Goal: Task Accomplishment & Management: Complete application form

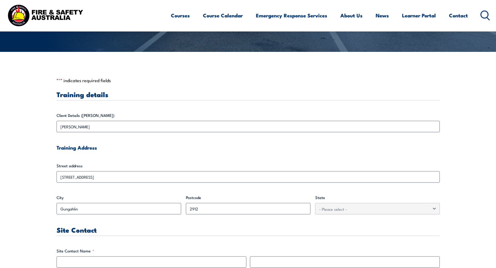
scroll to position [150, 0]
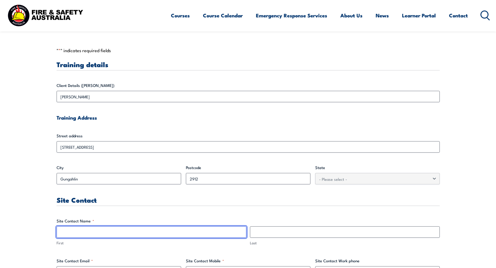
click at [131, 231] on input "First" at bounding box center [152, 231] width 190 height 11
type input "[PERSON_NAME]"
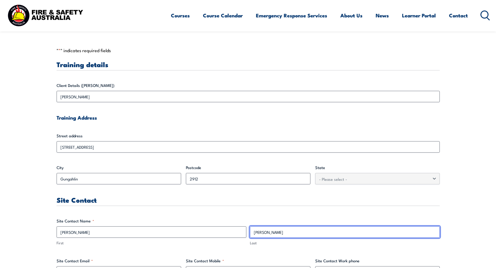
scroll to position [209, 0]
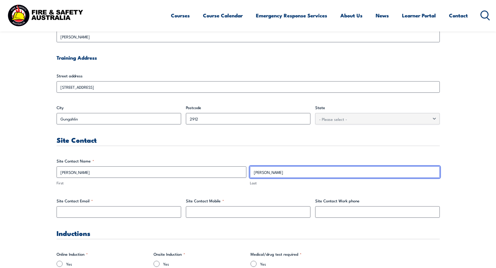
type input "[PERSON_NAME]"
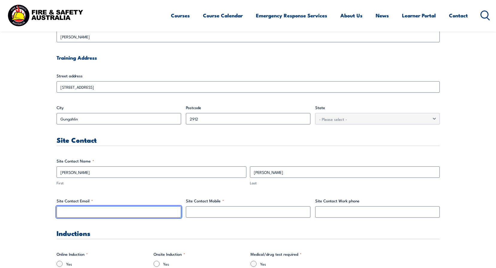
click at [97, 212] on input "Site Contact Email *" at bounding box center [119, 211] width 125 height 11
type input "[PERSON_NAME][EMAIL_ADDRESS][DOMAIN_NAME]"
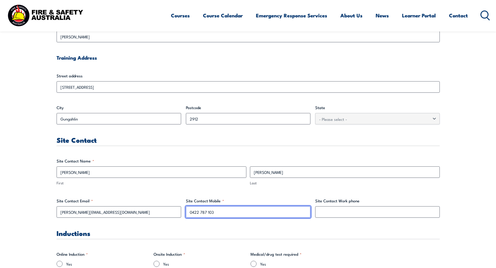
type input "0422 787 103"
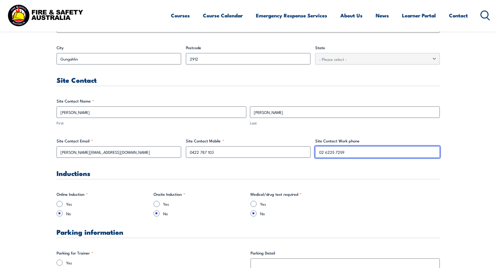
scroll to position [329, 0]
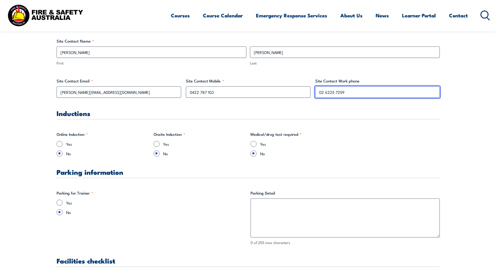
type input "02 6225 7259"
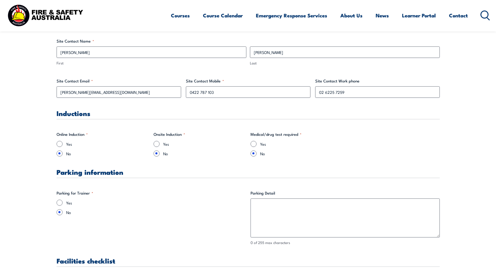
click at [63, 202] on div "Yes" at bounding box center [151, 202] width 189 height 6
click at [60, 203] on input "Yes" at bounding box center [60, 202] width 6 height 6
radio input "true"
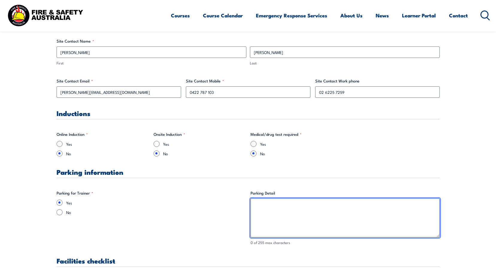
click at [291, 215] on textarea "Parking Detail" at bounding box center [344, 217] width 189 height 39
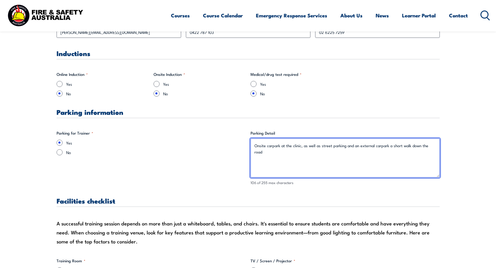
scroll to position [449, 0]
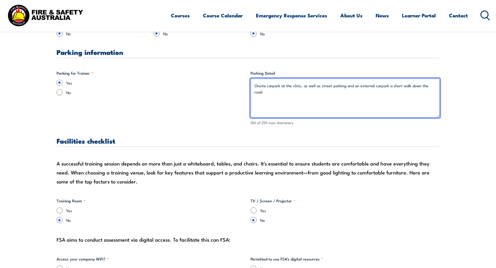
type textarea "Onsite carpark at the clinic, as well as street parking and an external carpark…"
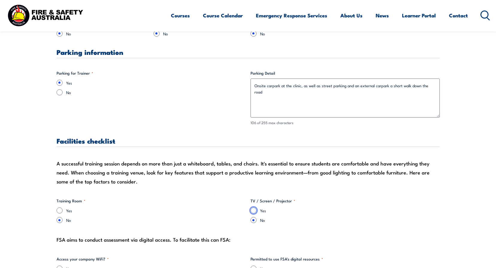
click at [253, 210] on input "Yes" at bounding box center [253, 210] width 6 height 6
radio input "true"
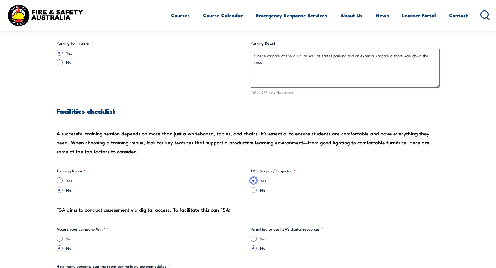
scroll to position [509, 0]
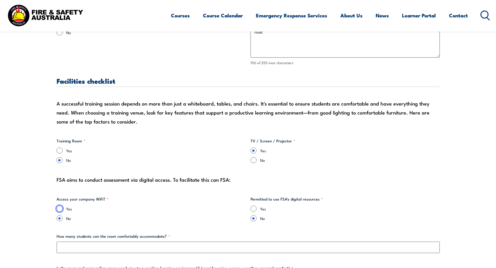
click at [60, 207] on input "Yes" at bounding box center [60, 208] width 6 height 6
radio input "true"
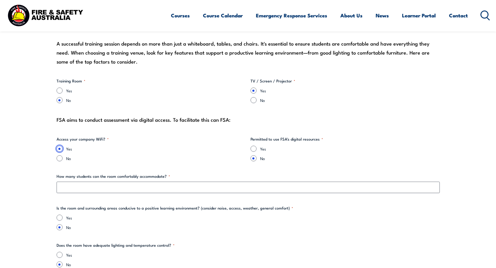
scroll to position [599, 0]
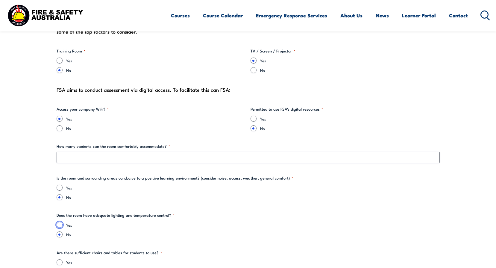
click at [58, 224] on input "Yes" at bounding box center [60, 224] width 6 height 6
radio input "true"
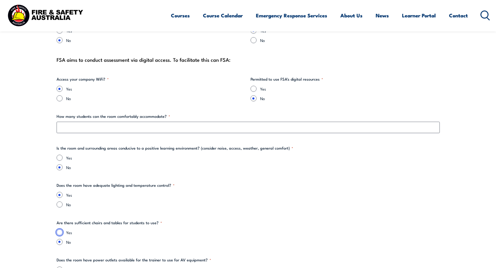
click at [59, 231] on input "Yes" at bounding box center [60, 232] width 6 height 6
radio input "true"
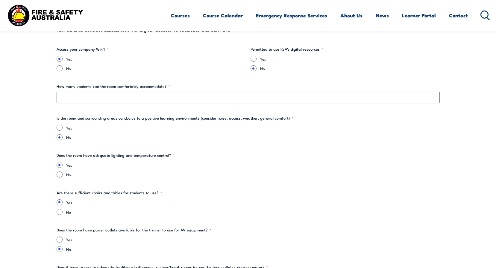
click at [59, 243] on div "Yes No" at bounding box center [248, 244] width 383 height 16
click at [59, 240] on input "Yes" at bounding box center [60, 239] width 6 height 6
radio input "true"
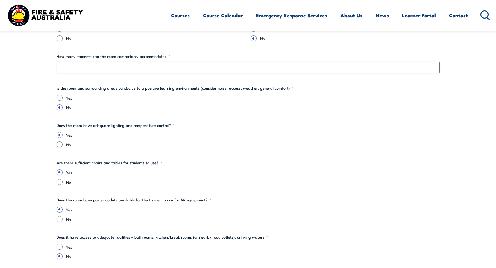
click at [58, 244] on input "Yes" at bounding box center [60, 246] width 6 height 6
radio input "true"
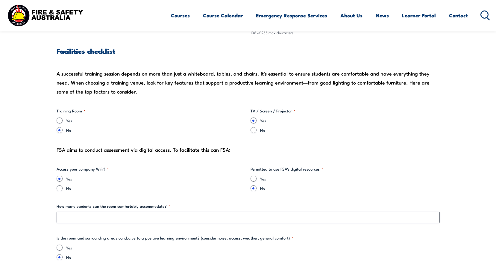
scroll to position [509, 0]
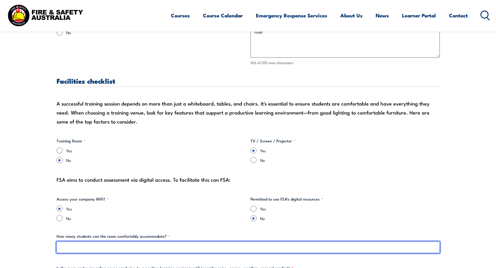
click at [132, 245] on input "How many students can the room comfortably accommodate? *" at bounding box center [248, 246] width 383 height 11
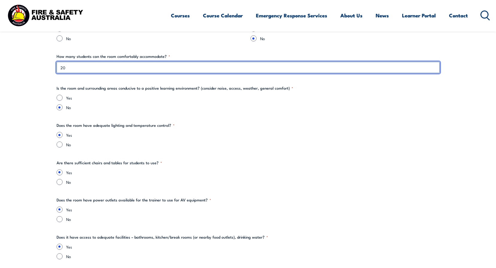
type input "20"
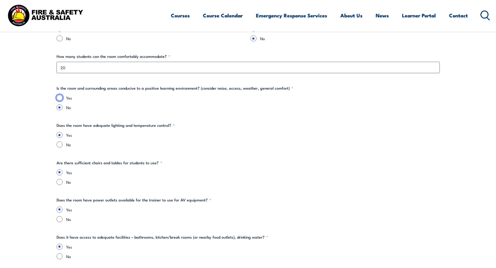
click at [61, 98] on input "Yes" at bounding box center [60, 98] width 6 height 6
radio input "true"
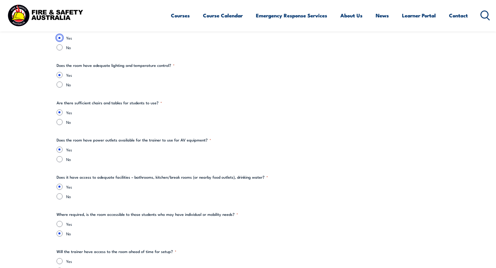
scroll to position [808, 0]
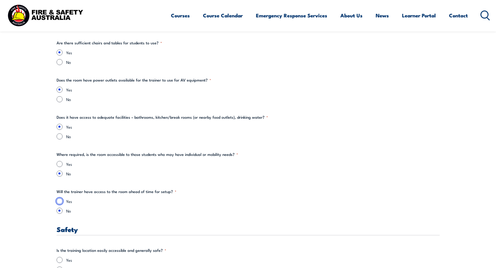
click at [61, 200] on input "Yes" at bounding box center [60, 201] width 6 height 6
radio input "true"
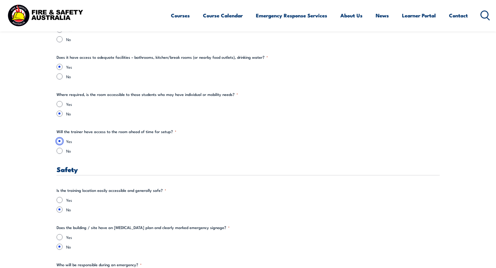
scroll to position [898, 0]
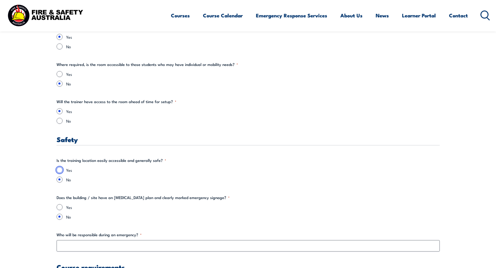
click at [61, 169] on input "Yes" at bounding box center [60, 170] width 6 height 6
radio input "true"
click at [60, 207] on input "Yes" at bounding box center [60, 207] width 6 height 6
radio input "true"
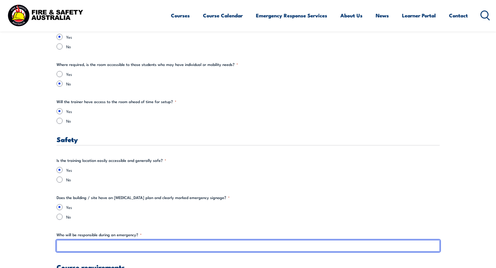
click at [100, 248] on input "Who will be responsible during an emergency? *" at bounding box center [248, 245] width 383 height 11
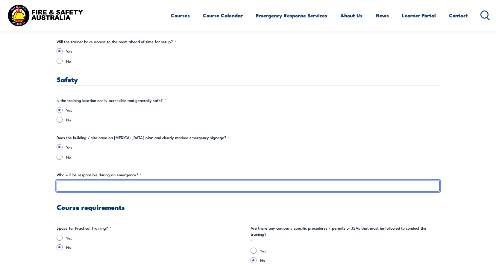
scroll to position [988, 0]
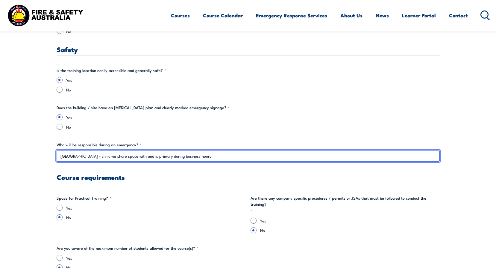
type input "[GEOGRAPHIC_DATA] - clinic we share space with and is primary during business h…"
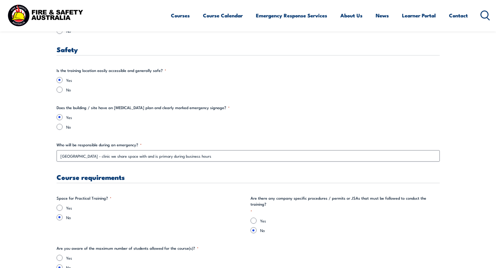
click at [66, 204] on label "Yes" at bounding box center [156, 207] width 180 height 6
click at [63, 204] on input "Yes" at bounding box center [60, 207] width 6 height 6
radio input "true"
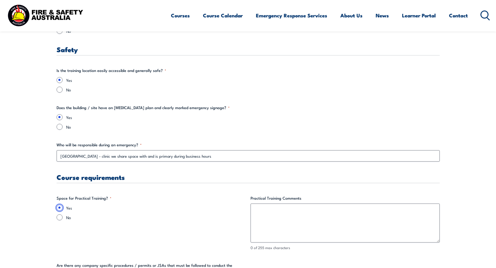
scroll to position [1077, 0]
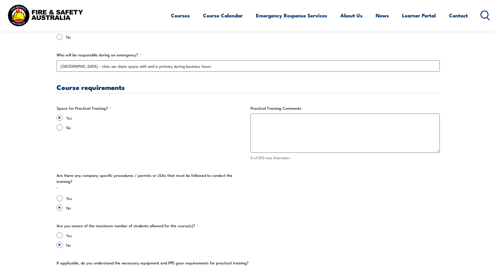
click at [331, 102] on div "Training details Client Details ([PERSON_NAME]) [PERSON_NAME] Training Address …" at bounding box center [248, 5] width 383 height 1745
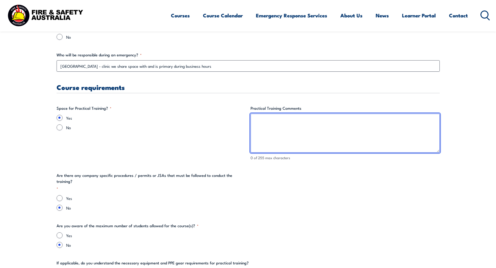
click at [309, 125] on textarea "Practical Training Comments" at bounding box center [344, 132] width 189 height 39
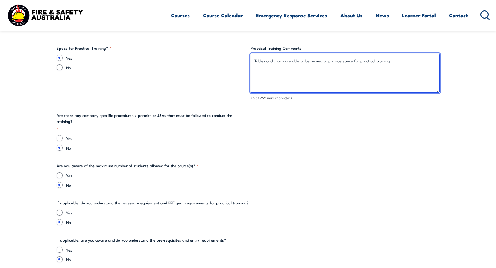
type textarea "Tables and chairs are able to be moved to provide space for practical training"
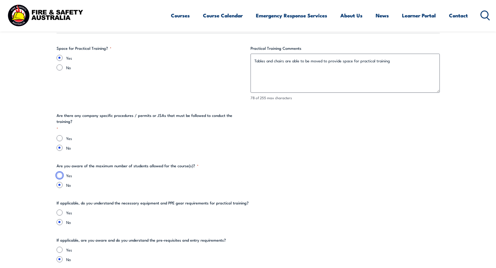
click at [58, 172] on input "Yes" at bounding box center [60, 175] width 6 height 6
radio input "true"
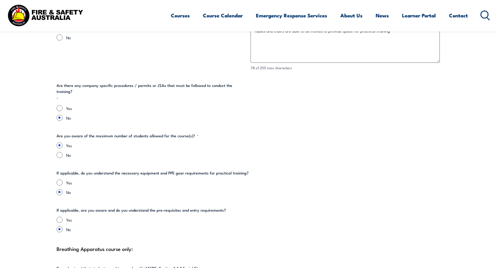
click at [57, 179] on input "Yes" at bounding box center [60, 182] width 6 height 6
radio input "true"
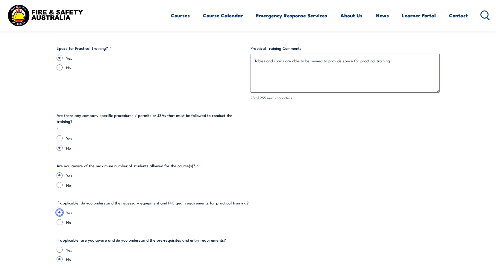
scroll to position [1197, 0]
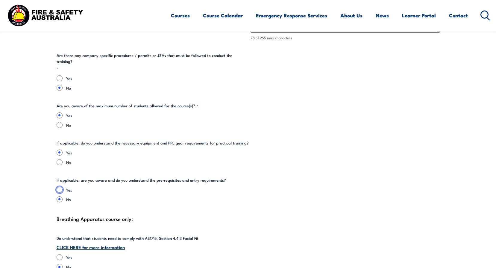
click at [60, 186] on input "Yes" at bounding box center [60, 189] width 6 height 6
radio input "true"
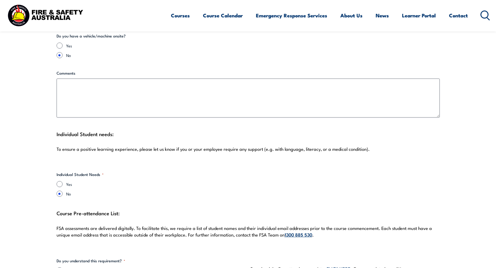
scroll to position [1496, 0]
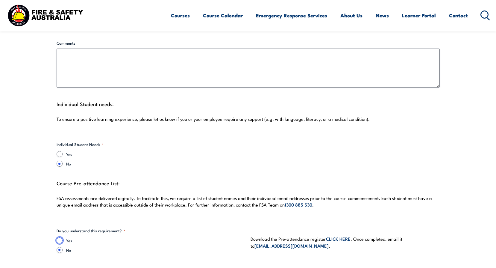
click at [59, 237] on input "Yes" at bounding box center [60, 240] width 6 height 6
radio input "true"
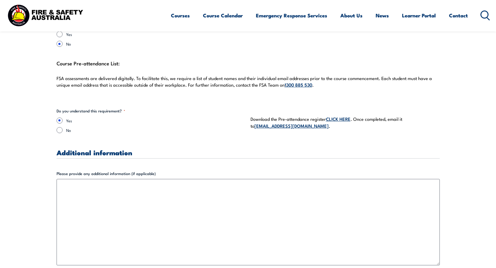
scroll to position [1766, 0]
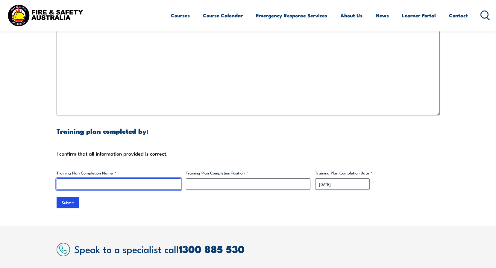
click at [156, 179] on input "Training Plan Completion Name *" at bounding box center [119, 183] width 125 height 11
type input "[PERSON_NAME]"
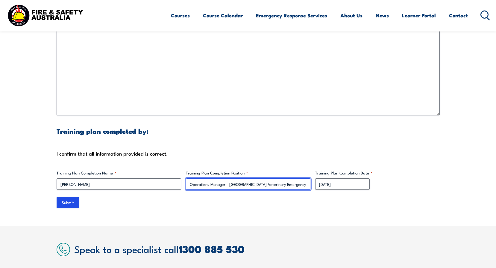
type input "Operations Manager - [GEOGRAPHIC_DATA] Veterinary Emergency Service"
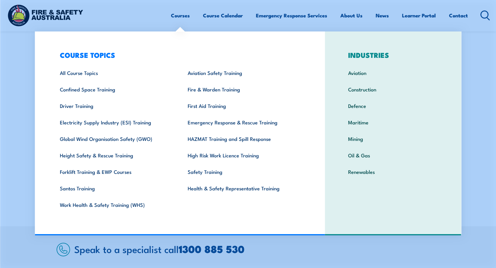
click at [281, 248] on div "Speak to a specialist call [PHONE_NUMBER]" at bounding box center [248, 248] width 383 height 13
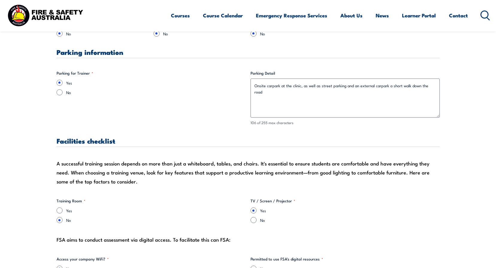
scroll to position [479, 0]
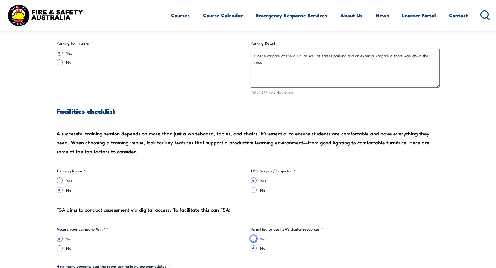
click at [253, 236] on input "Yes" at bounding box center [253, 238] width 6 height 6
radio input "true"
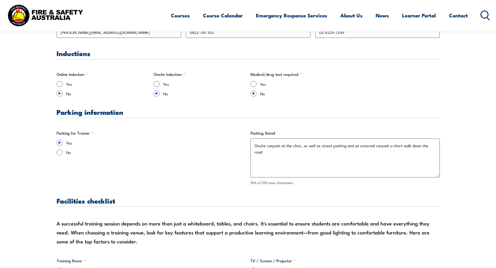
scroll to position [269, 0]
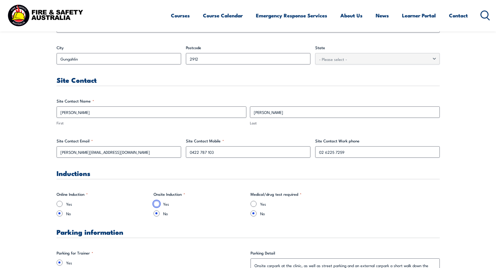
click at [159, 205] on input "Yes" at bounding box center [157, 204] width 6 height 6
radio input "true"
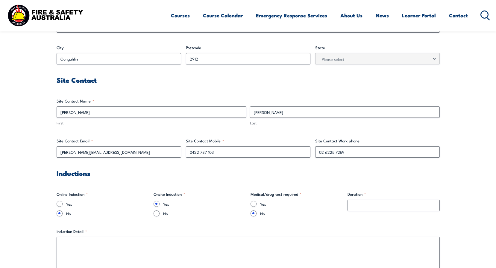
click at [160, 216] on div "No" at bounding box center [200, 213] width 92 height 6
click at [157, 215] on input "No" at bounding box center [157, 213] width 6 height 6
radio input "true"
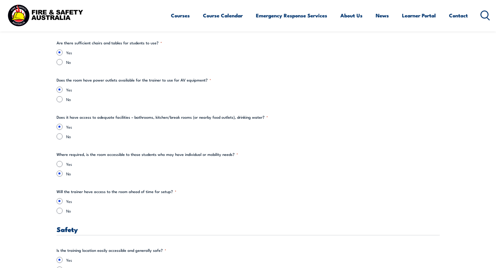
scroll to position [928, 0]
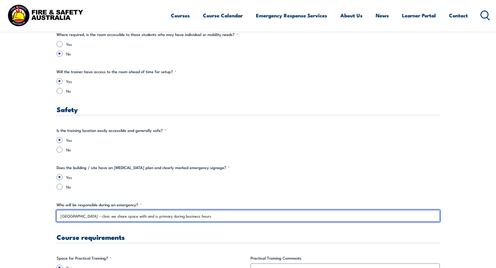
click at [186, 215] on input "[GEOGRAPHIC_DATA] - clinic we share space with and is primary during business h…" at bounding box center [248, 215] width 383 height 11
type input "[GEOGRAPHIC_DATA] - clinic we share space with and is primary PoC during busine…"
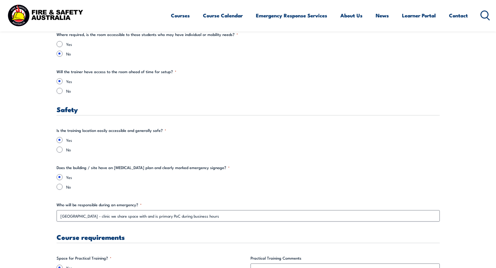
click at [371, 162] on div "Training details Client Details ([PERSON_NAME]) [PERSON_NAME] Training Address …" at bounding box center [248, 155] width 383 height 1745
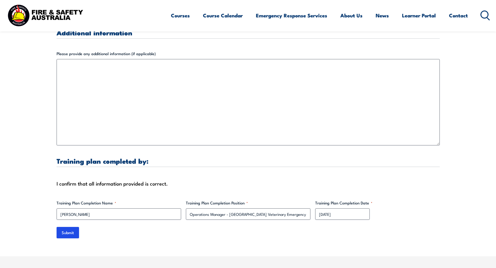
scroll to position [1826, 0]
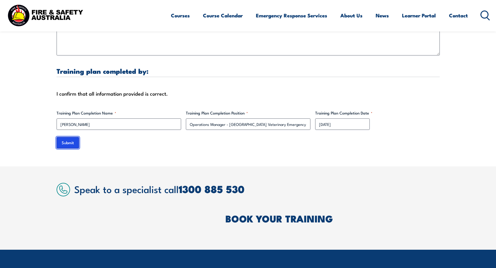
click at [76, 137] on input "Submit" at bounding box center [68, 142] width 22 height 11
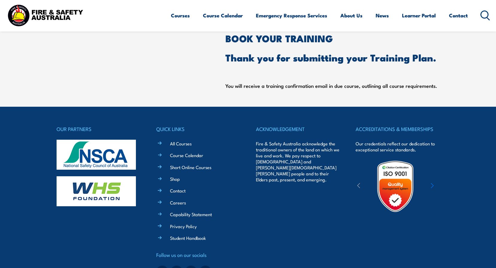
scroll to position [197, 0]
